Goal: Information Seeking & Learning: Understand process/instructions

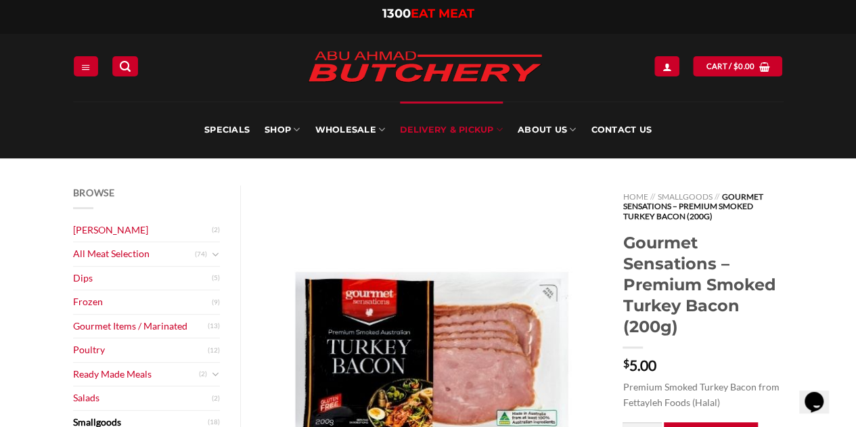
click at [443, 128] on link "Delivery & Pickup" at bounding box center [451, 129] width 103 height 57
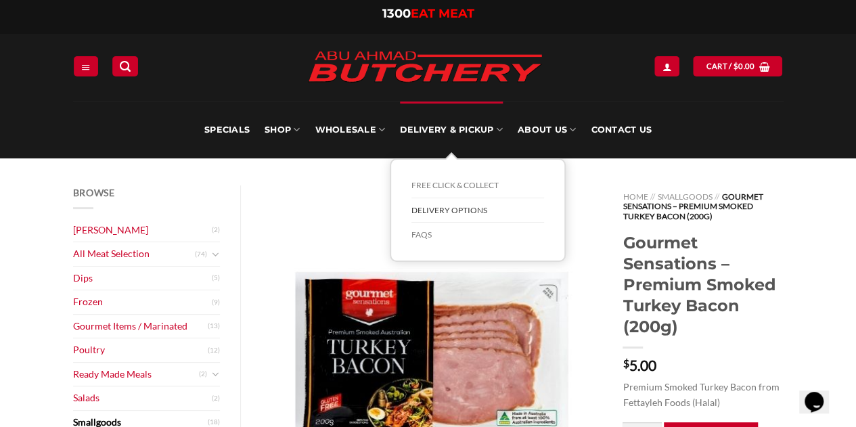
click at [450, 212] on link "Delivery Options" at bounding box center [477, 210] width 133 height 25
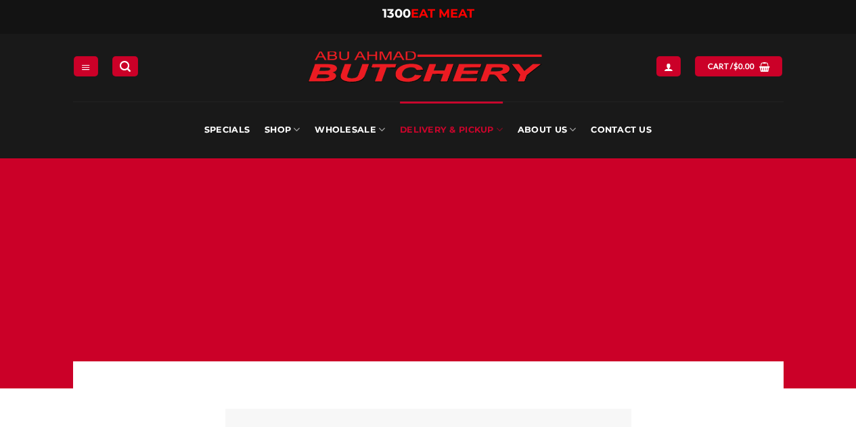
scroll to position [632, 0]
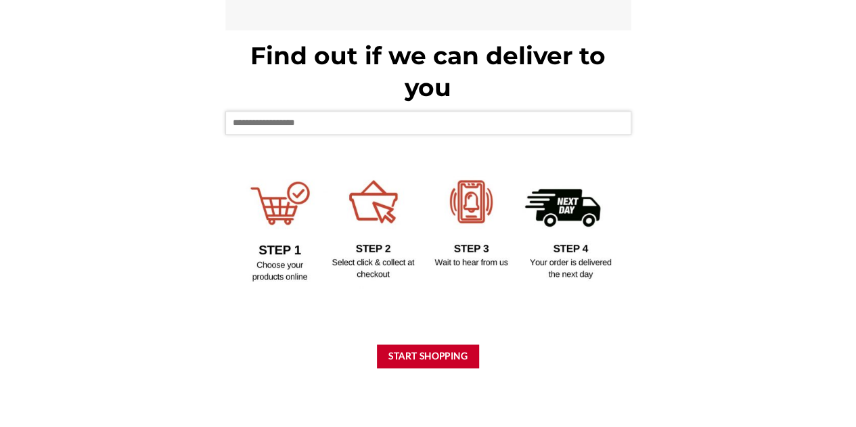
click at [304, 129] on input "text" at bounding box center [428, 122] width 406 height 23
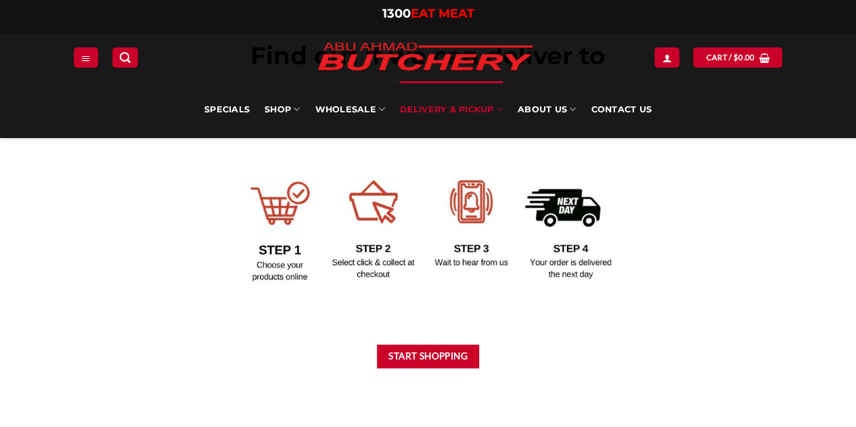
scroll to position [611, 0]
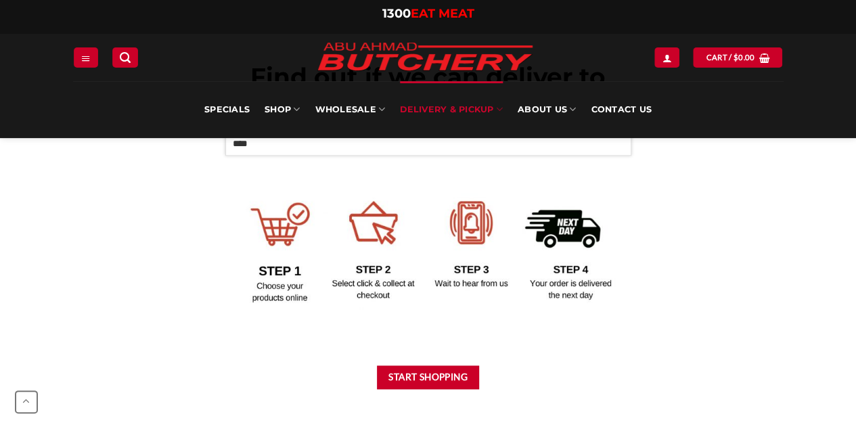
type input "****"
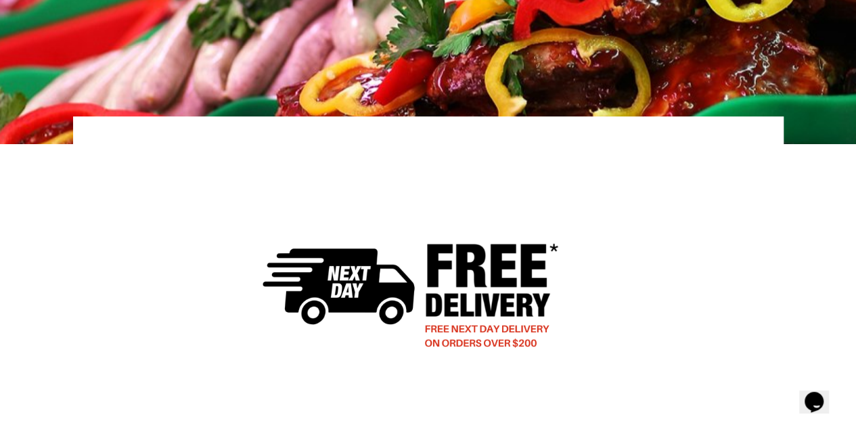
scroll to position [0, 0]
